Goal: Information Seeking & Learning: Check status

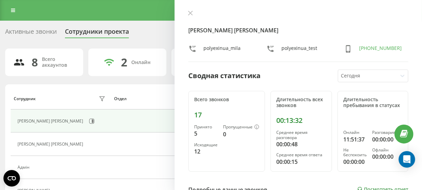
click at [192, 9] on div "[PERSON_NAME] Емілія polyexinua_mila polyexinua_test [PHONE_NUMBER] Сводная ста…" at bounding box center [299, 95] width 248 height 190
click at [191, 12] on icon at bounding box center [191, 13] width 4 height 4
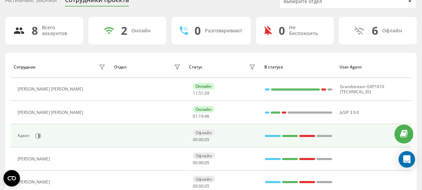
scroll to position [62, 0]
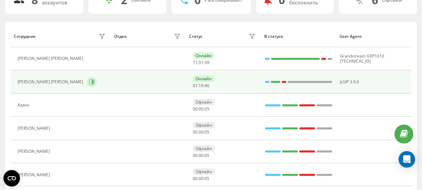
click at [87, 78] on button at bounding box center [92, 82] width 10 height 10
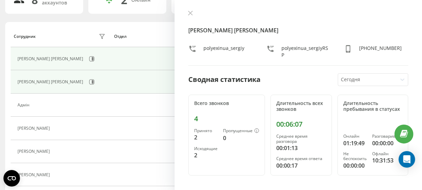
drag, startPoint x: 192, startPoint y: 12, endPoint x: 138, endPoint y: 64, distance: 75.7
click at [191, 12] on icon at bounding box center [190, 13] width 5 height 5
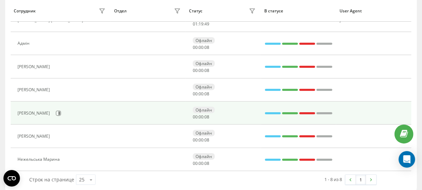
scroll to position [125, 0]
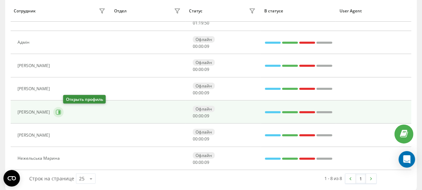
click at [61, 111] on icon at bounding box center [59, 112] width 6 height 6
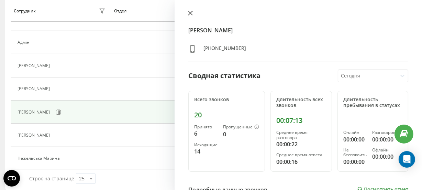
click at [193, 14] on button at bounding box center [190, 13] width 9 height 7
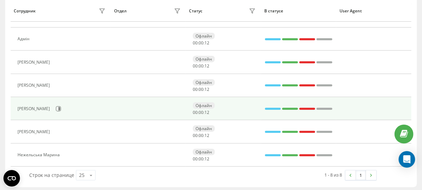
scroll to position [130, 0]
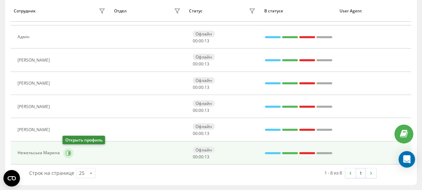
click at [70, 151] on icon at bounding box center [69, 153] width 6 height 6
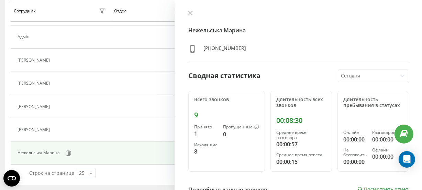
click at [186, 10] on div "Нежельська Марина [PHONE_NUMBER] Сводная статистика [DATE] Всего звонков 9 Прин…" at bounding box center [299, 95] width 248 height 190
drag, startPoint x: 191, startPoint y: 11, endPoint x: 195, endPoint y: 12, distance: 3.5
click at [191, 11] on icon at bounding box center [190, 13] width 5 height 5
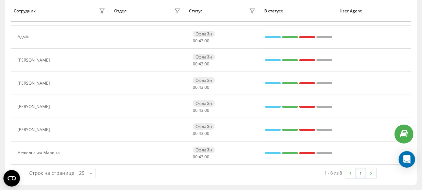
scroll to position [68, 0]
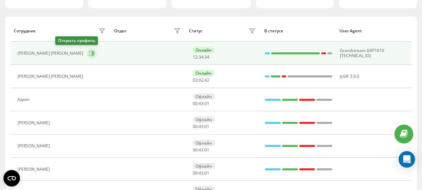
click at [89, 51] on icon at bounding box center [92, 54] width 6 height 6
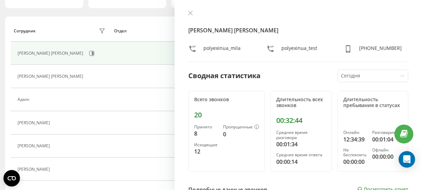
click at [190, 10] on div "[PERSON_NAME] [PERSON_NAME] polyexinua_test [PHONE_NUMBER] Сводная статистика […" at bounding box center [299, 95] width 248 height 190
click at [191, 12] on icon at bounding box center [190, 13] width 5 height 5
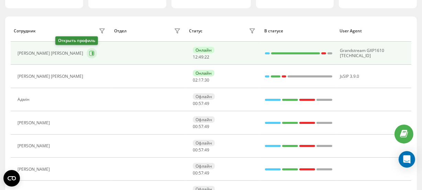
click at [87, 49] on button at bounding box center [92, 53] width 10 height 10
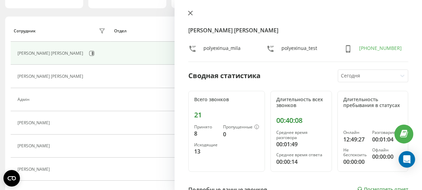
click at [191, 13] on icon at bounding box center [191, 13] width 4 height 4
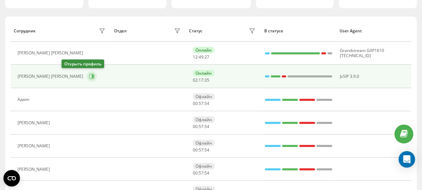
click at [89, 78] on icon at bounding box center [92, 77] width 6 height 6
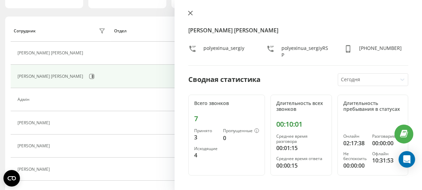
click at [190, 12] on icon at bounding box center [191, 13] width 4 height 4
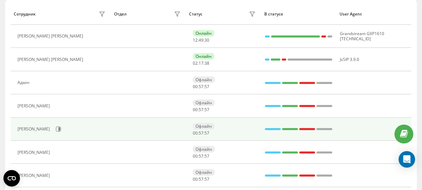
scroll to position [99, 0]
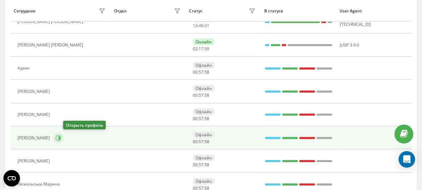
click at [64, 137] on button at bounding box center [58, 138] width 10 height 10
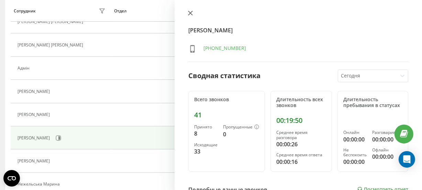
click at [191, 14] on icon at bounding box center [190, 13] width 5 height 5
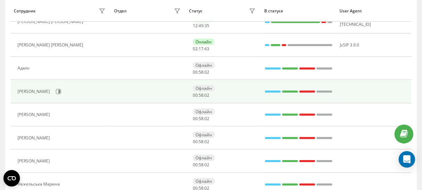
scroll to position [130, 0]
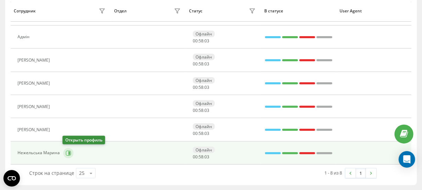
click at [69, 151] on icon at bounding box center [69, 153] width 6 height 6
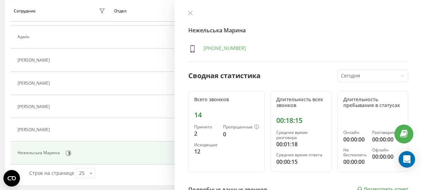
click at [191, 17] on div at bounding box center [299, 13] width 220 height 7
click at [192, 14] on icon at bounding box center [191, 13] width 4 height 4
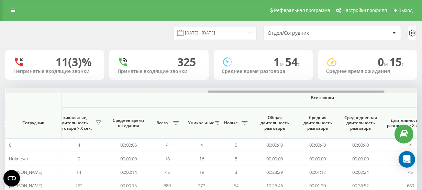
scroll to position [0, 479]
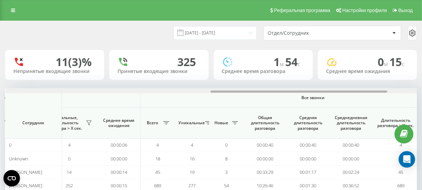
drag, startPoint x: 179, startPoint y: 91, endPoint x: 385, endPoint y: 82, distance: 205.9
click at [385, 82] on div "01.08.2025 - 19.08.2025 Отдел/Сотрудник 11 (3)% Непринятые входящие звонки 325 …" at bounding box center [211, 137] width 412 height 232
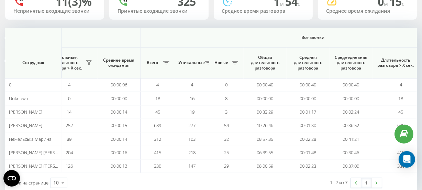
scroll to position [62, 0]
